Goal: Obtain resource: Download file/media

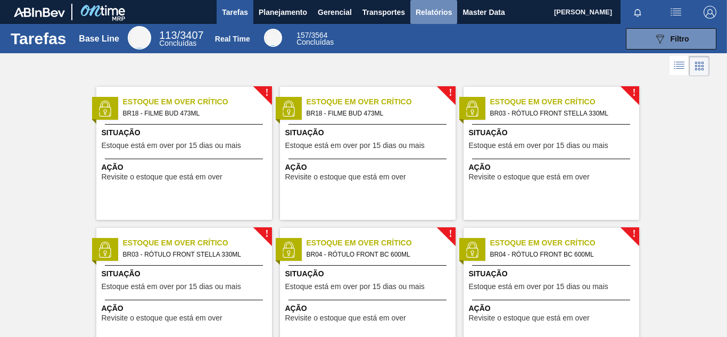
click at [435, 14] on span "Relatórios" at bounding box center [434, 12] width 36 height 13
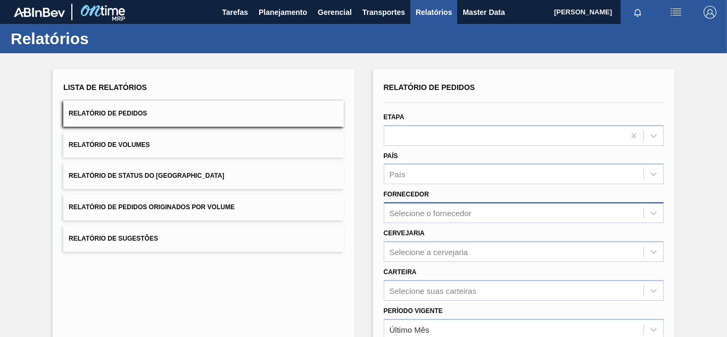
click at [435, 209] on div "Selecione o fornecedor" at bounding box center [513, 213] width 259 height 15
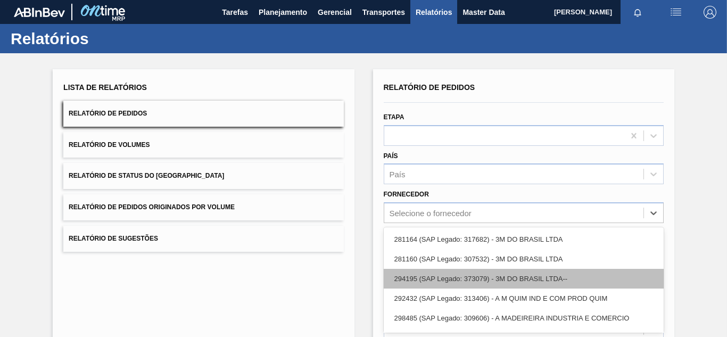
scroll to position [54, 0]
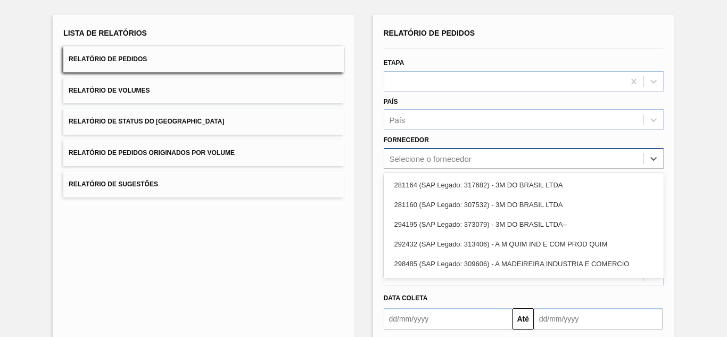
paste input "320622"
type input "320622"
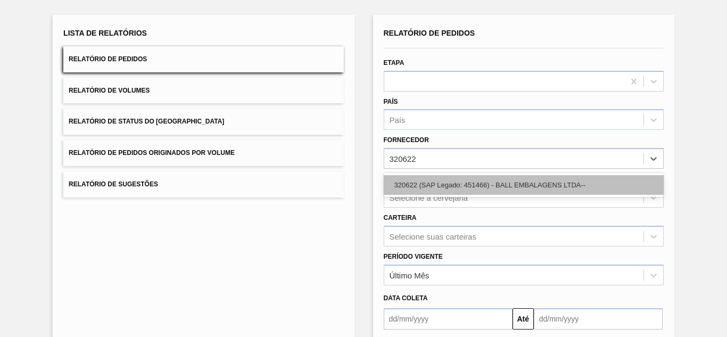
click at [423, 176] on div "320622 (SAP Legado: 451466) - BALL EMBALAGENS LTDA--" at bounding box center [524, 185] width 280 height 20
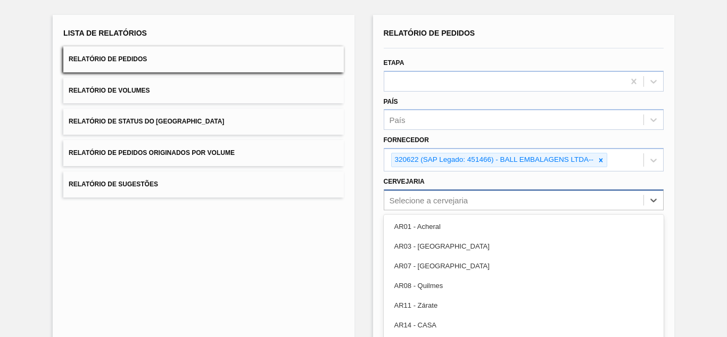
click at [433, 195] on div "option AR03 - Corrientes focused, 2 of 92. 92 results available. Use Up and Dow…" at bounding box center [524, 200] width 280 height 21
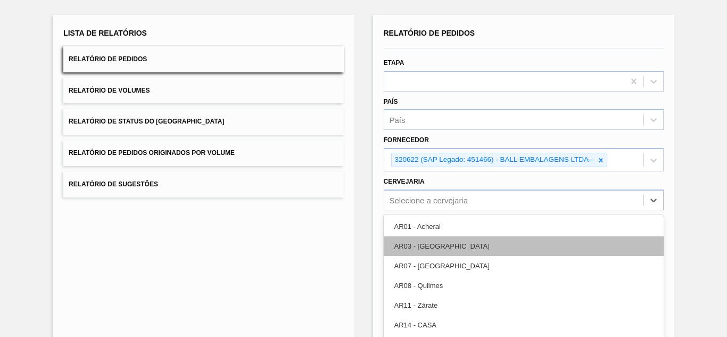
scroll to position [96, 0]
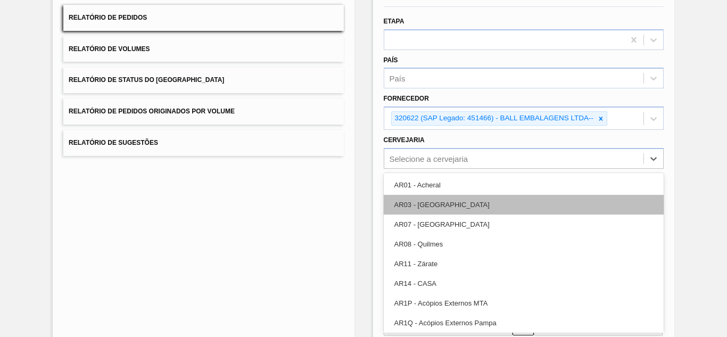
paste input "BR16"
type input "BR16"
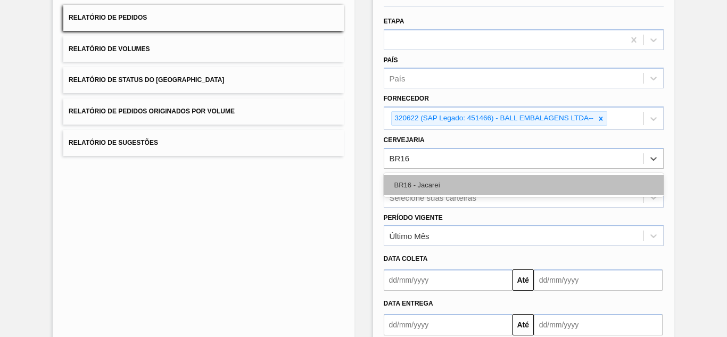
click at [411, 181] on div "BR16 - Jacareí" at bounding box center [524, 185] width 280 height 20
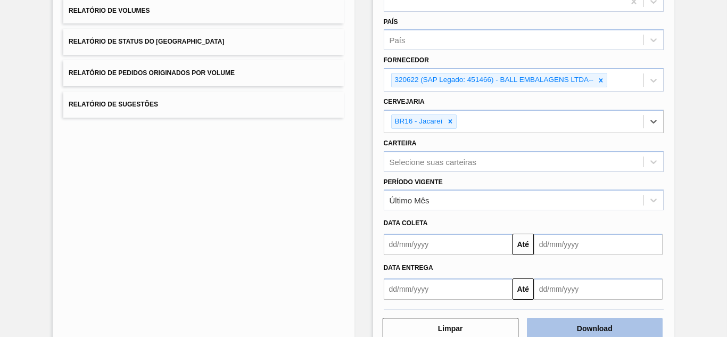
scroll to position [161, 0]
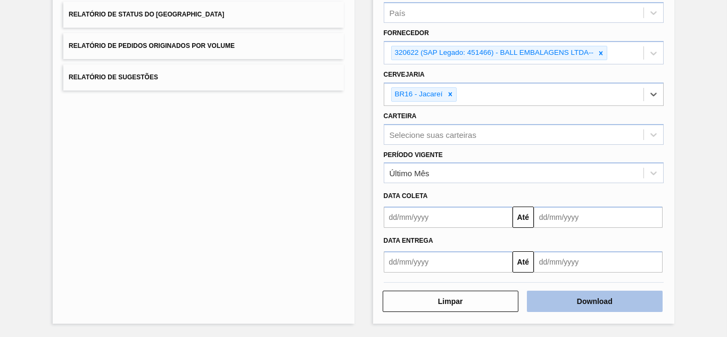
click at [595, 300] on button "Download" at bounding box center [595, 301] width 136 height 21
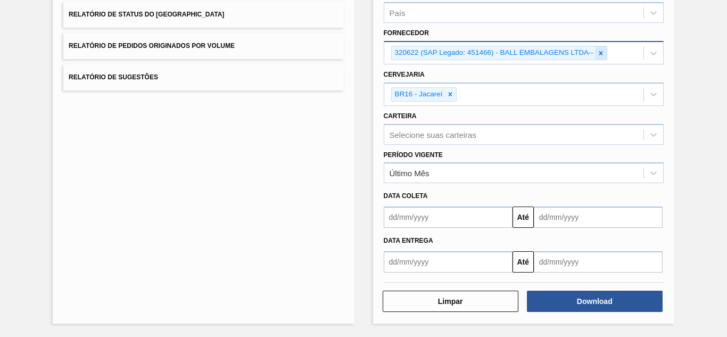
click at [599, 54] on icon at bounding box center [600, 53] width 7 height 7
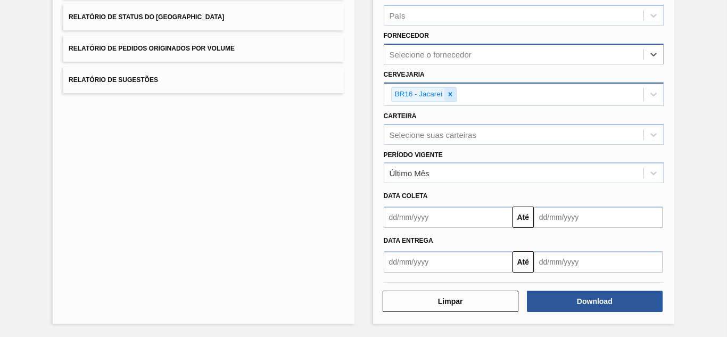
click at [452, 94] on icon at bounding box center [450, 94] width 7 height 7
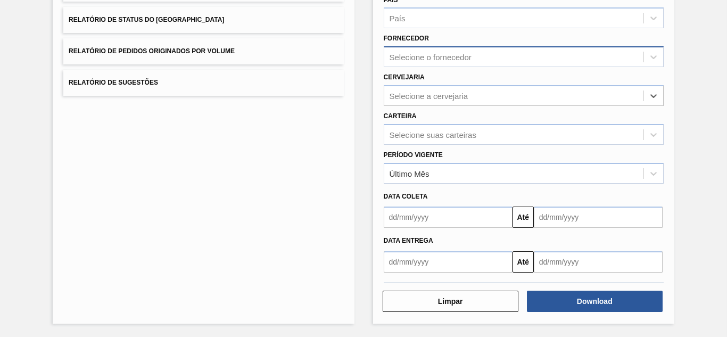
click at [445, 58] on div "Selecione o fornecedor" at bounding box center [431, 57] width 82 height 9
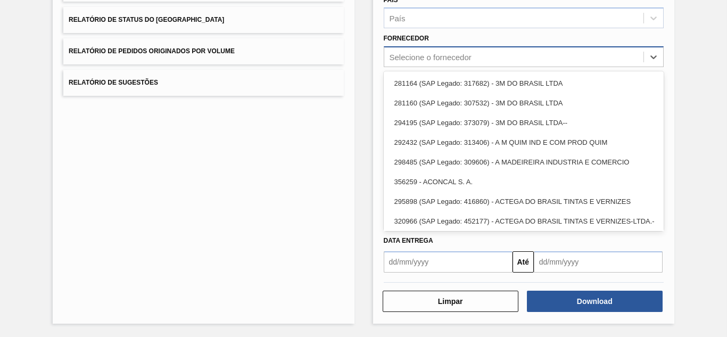
paste input "280304"
type input "280304"
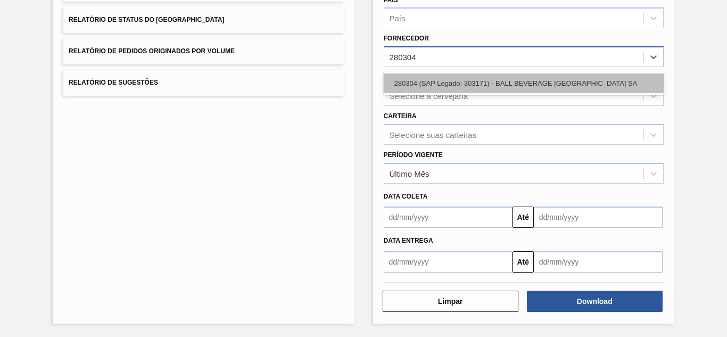
click at [429, 75] on div "280304 (SAP Legado: 303171) - BALL BEVERAGE [GEOGRAPHIC_DATA] SA" at bounding box center [524, 83] width 280 height 20
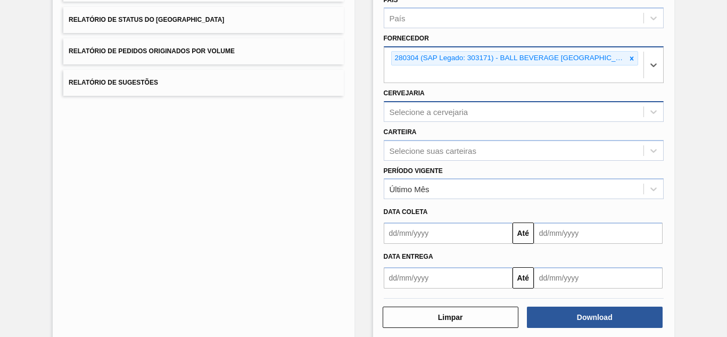
click at [423, 119] on div "Selecione a cervejaria" at bounding box center [513, 111] width 259 height 15
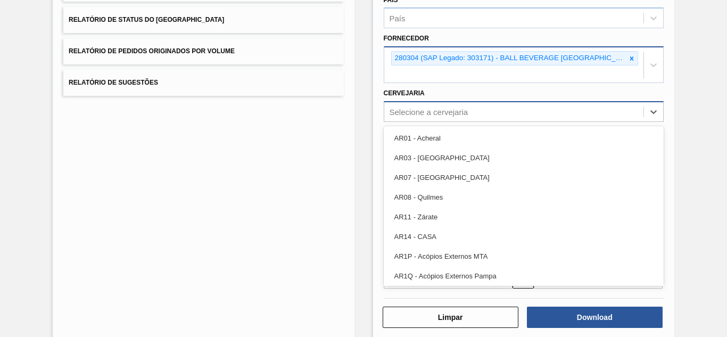
paste input "BR10"
type input "BR10"
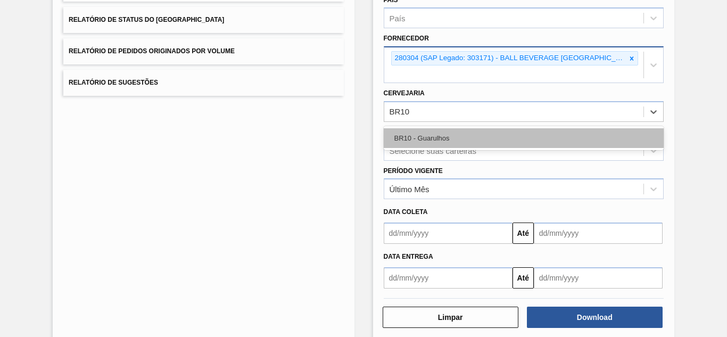
click at [433, 141] on div "BR10 - Guarulhos" at bounding box center [524, 138] width 280 height 20
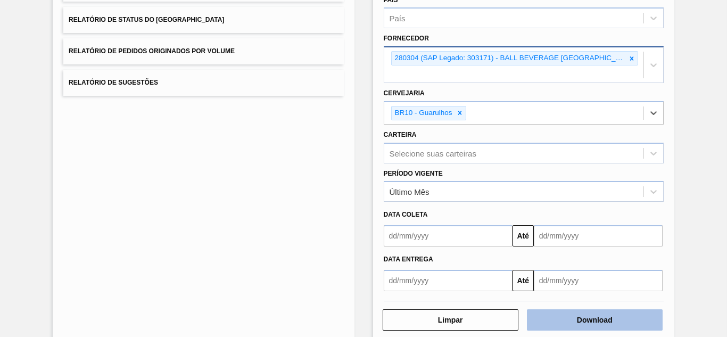
click at [566, 314] on button "Download" at bounding box center [595, 319] width 136 height 21
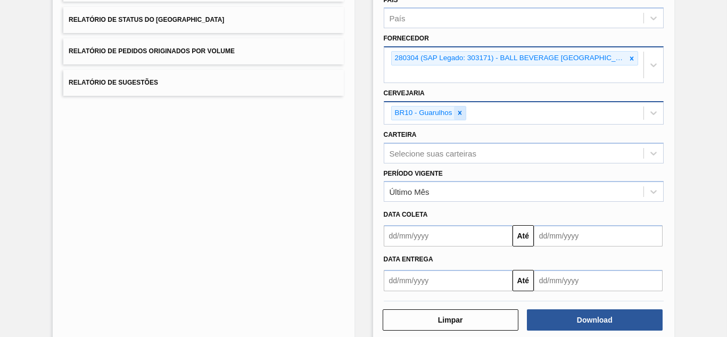
click at [460, 112] on icon at bounding box center [460, 113] width 4 height 4
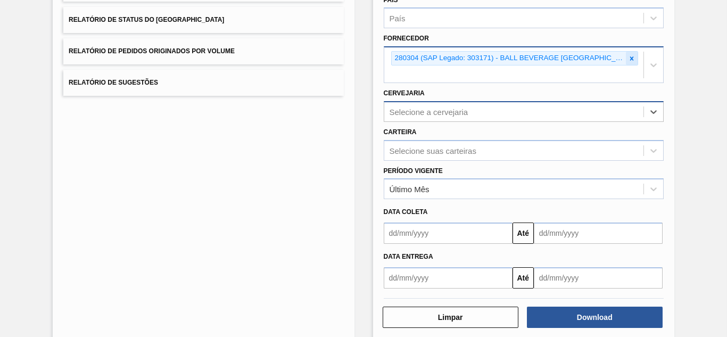
click at [629, 60] on icon at bounding box center [631, 58] width 7 height 7
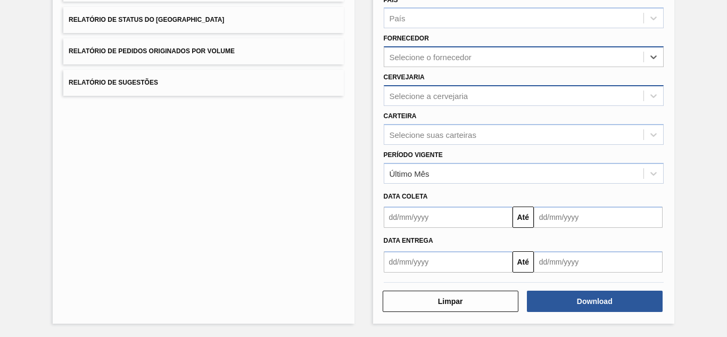
paste input "320622"
type input "320622"
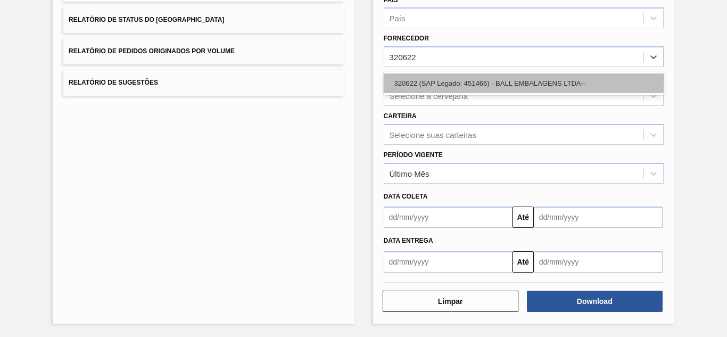
click at [461, 91] on div "320622 (SAP Legado: 451466) - BALL EMBALAGENS LTDA--" at bounding box center [524, 83] width 280 height 20
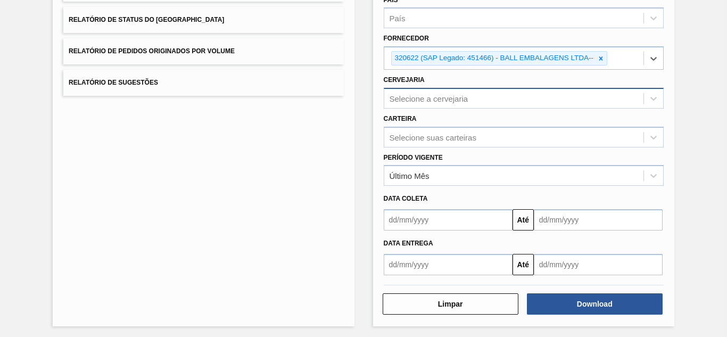
click at [441, 98] on div "Selecione a cervejaria" at bounding box center [429, 98] width 79 height 9
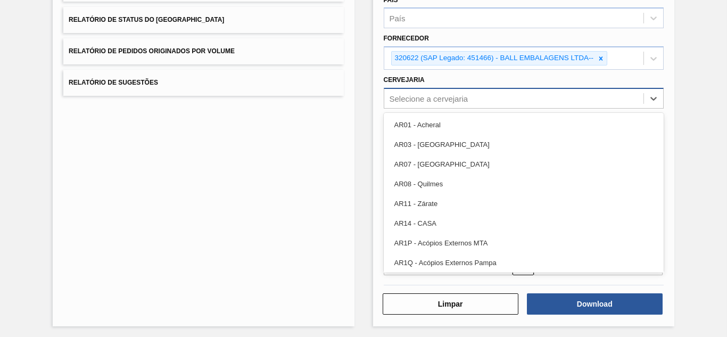
paste input "BR02"
type input "BR02"
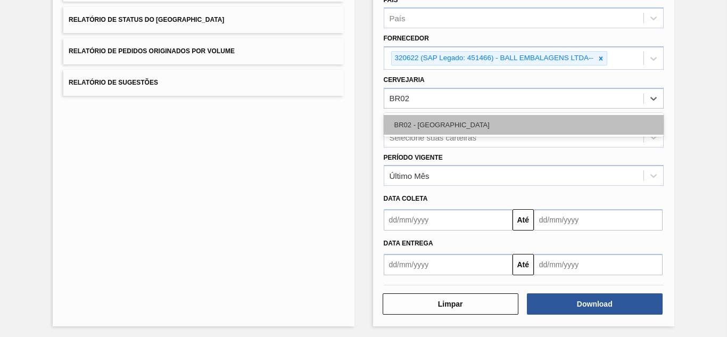
click at [428, 125] on div "BR02 - [GEOGRAPHIC_DATA]" at bounding box center [524, 125] width 280 height 20
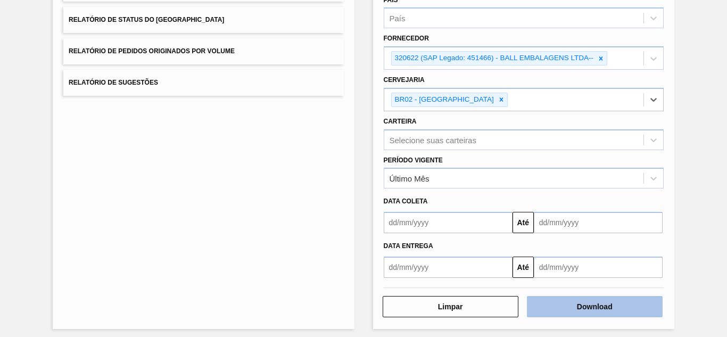
click at [550, 303] on button "Download" at bounding box center [595, 306] width 136 height 21
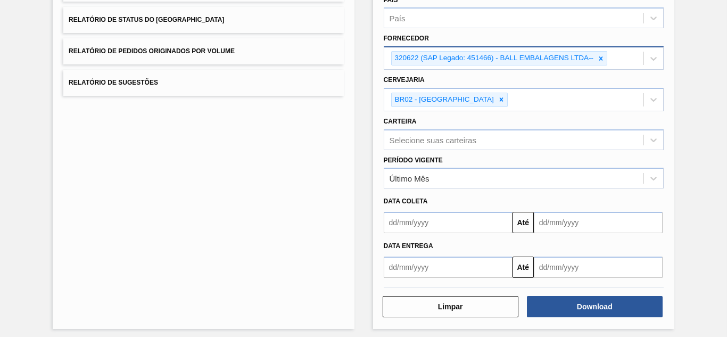
click at [600, 57] on icon at bounding box center [600, 58] width 7 height 7
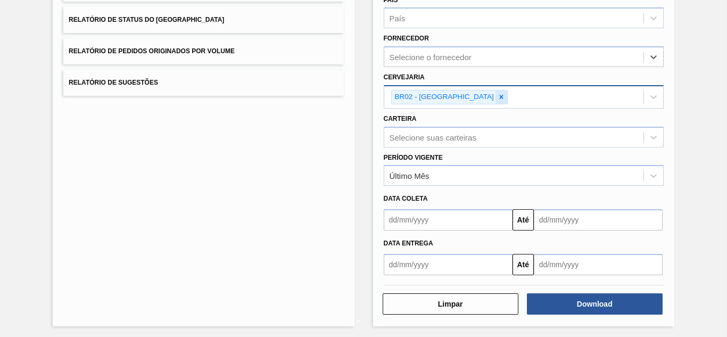
click at [500, 96] on icon at bounding box center [502, 97] width 4 height 4
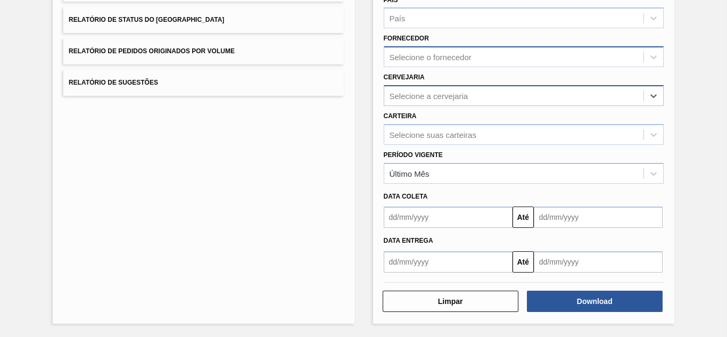
paste input "327858"
type input "327858"
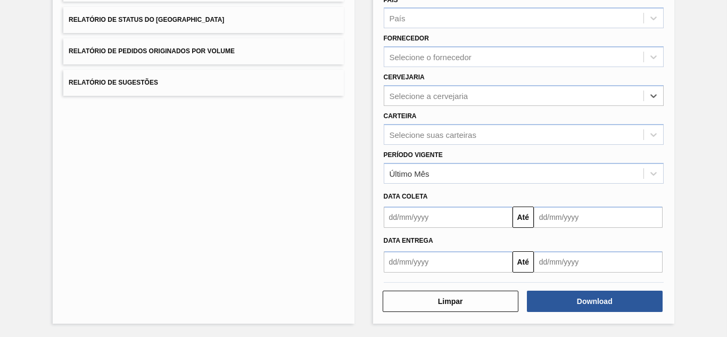
drag, startPoint x: 430, startPoint y: 95, endPoint x: 374, endPoint y: 88, distance: 56.9
click at [374, 88] on div "Relatório de Pedidos Etapa País País Fornecedor Selecione o fornecedor Cervejar…" at bounding box center [523, 118] width 301 height 411
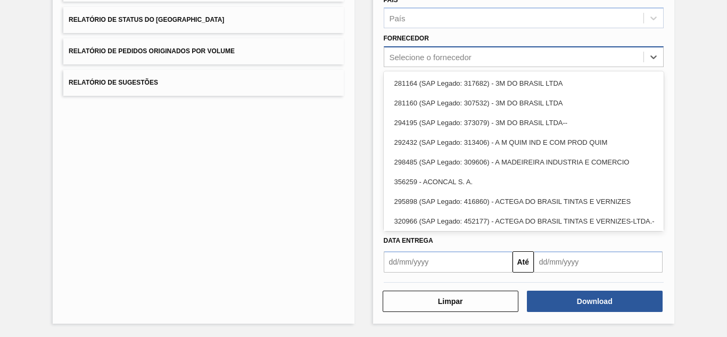
click at [420, 61] on div "Selecione o fornecedor" at bounding box center [431, 57] width 82 height 9
paste input "327858"
type input "327858"
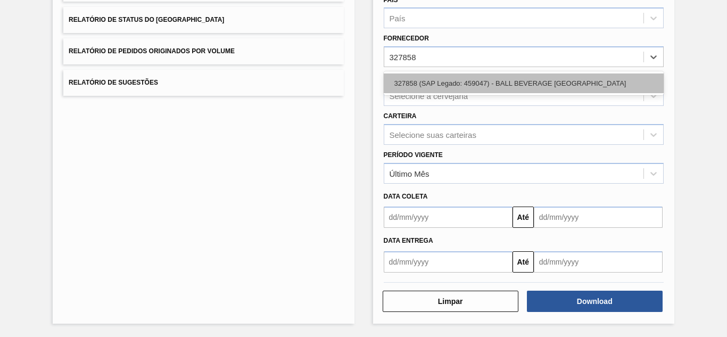
click at [427, 84] on div "327858 (SAP Legado: 459047) - BALL BEVERAGE [GEOGRAPHIC_DATA]" at bounding box center [524, 83] width 280 height 20
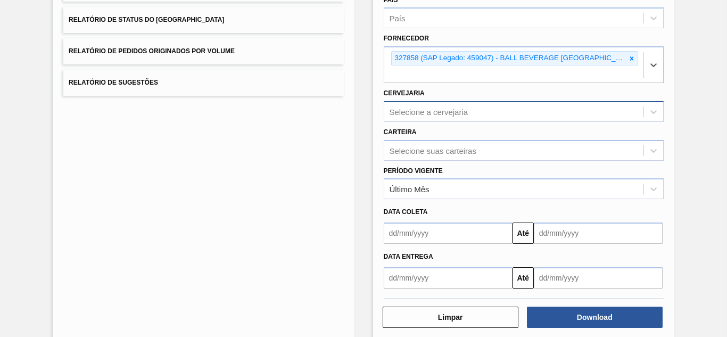
click at [424, 108] on div "Selecione a cervejaria" at bounding box center [429, 111] width 79 height 9
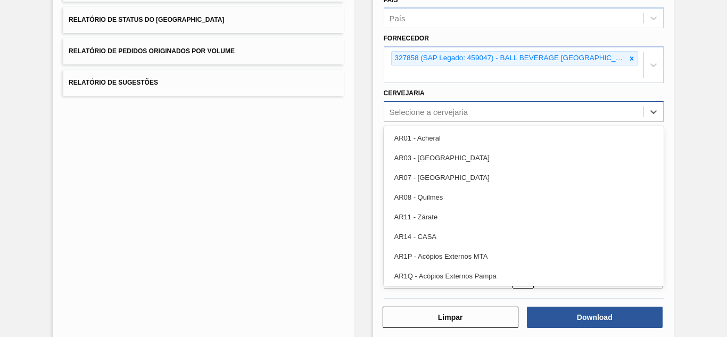
paste input "BR09"
type input "BR09"
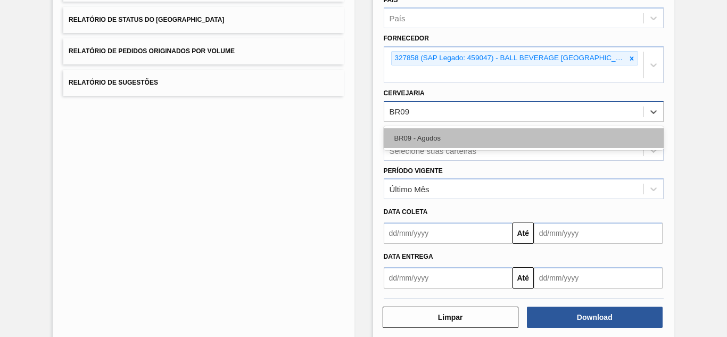
click at [417, 133] on div "BR09 - Agudos" at bounding box center [524, 138] width 280 height 20
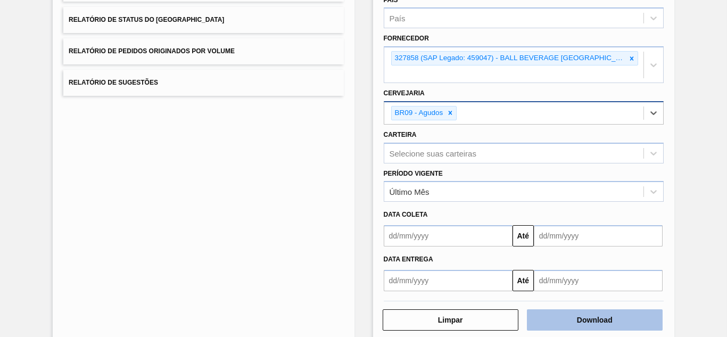
click at [548, 319] on button "Download" at bounding box center [595, 319] width 136 height 21
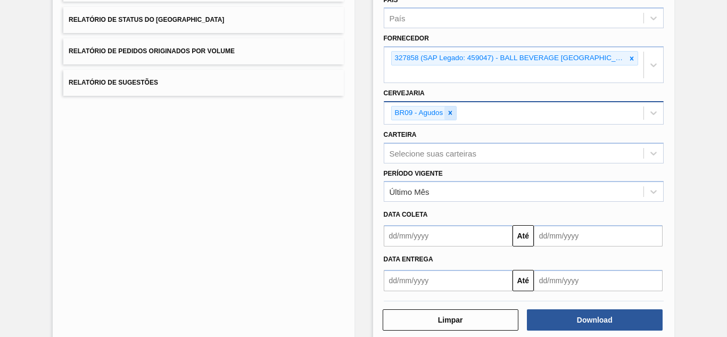
click at [449, 110] on icon at bounding box center [450, 112] width 7 height 7
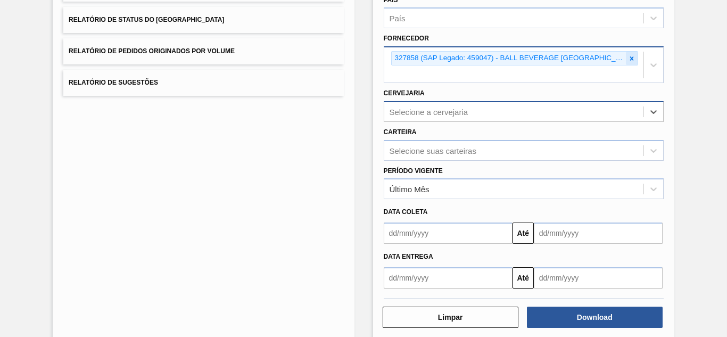
click at [628, 56] on icon at bounding box center [631, 58] width 7 height 7
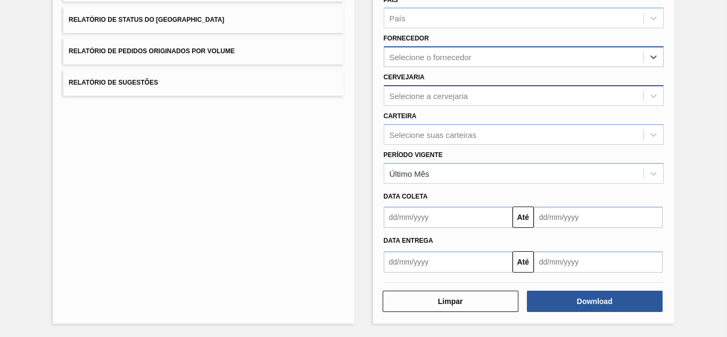
paste input "290167"
type input "290167"
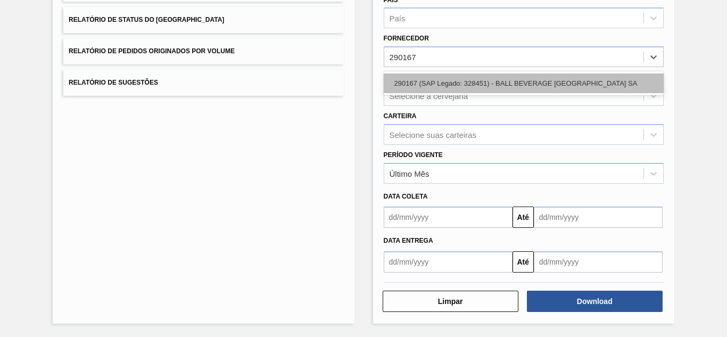
click at [477, 83] on div "290167 (SAP Legado: 328451) - BALL BEVERAGE [GEOGRAPHIC_DATA] SA" at bounding box center [524, 83] width 280 height 20
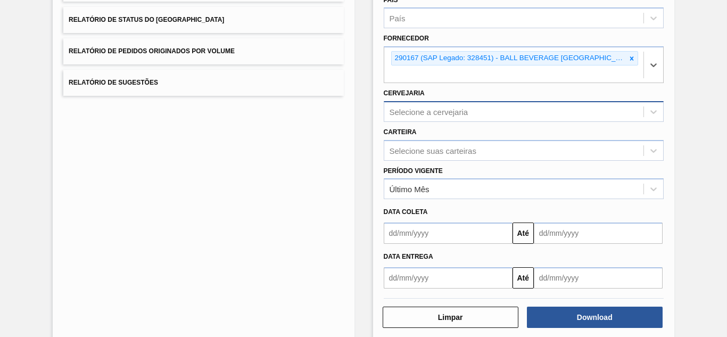
click at [428, 110] on div "Selecione a cervejaria" at bounding box center [429, 111] width 79 height 9
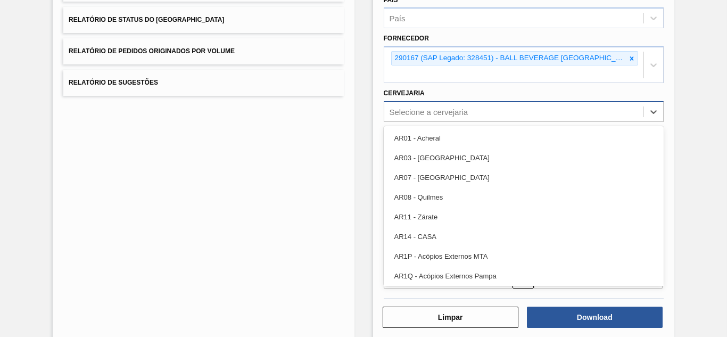
paste input "BR05"
type input "BR05"
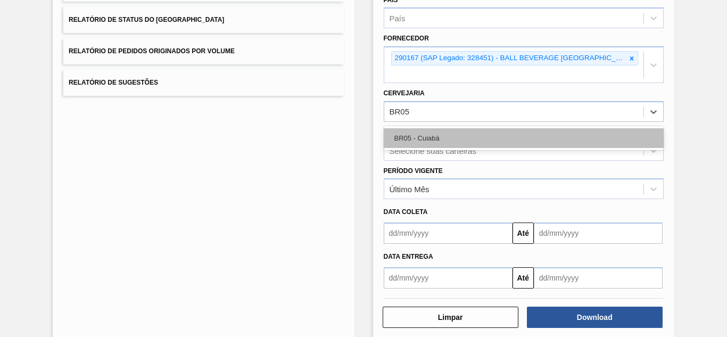
click at [403, 135] on div "BR05 - Cuiabá" at bounding box center [524, 138] width 280 height 20
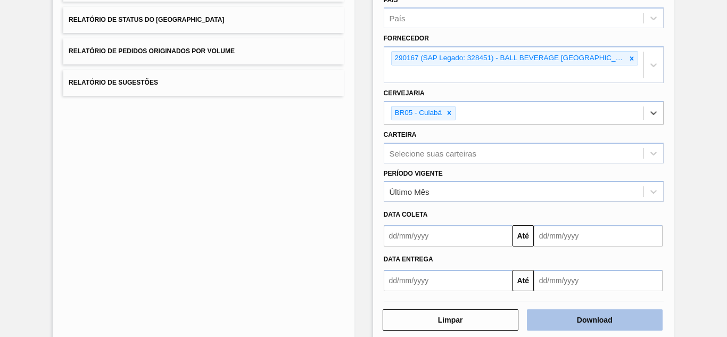
click at [557, 324] on button "Download" at bounding box center [595, 319] width 136 height 21
